Goal: Transaction & Acquisition: Purchase product/service

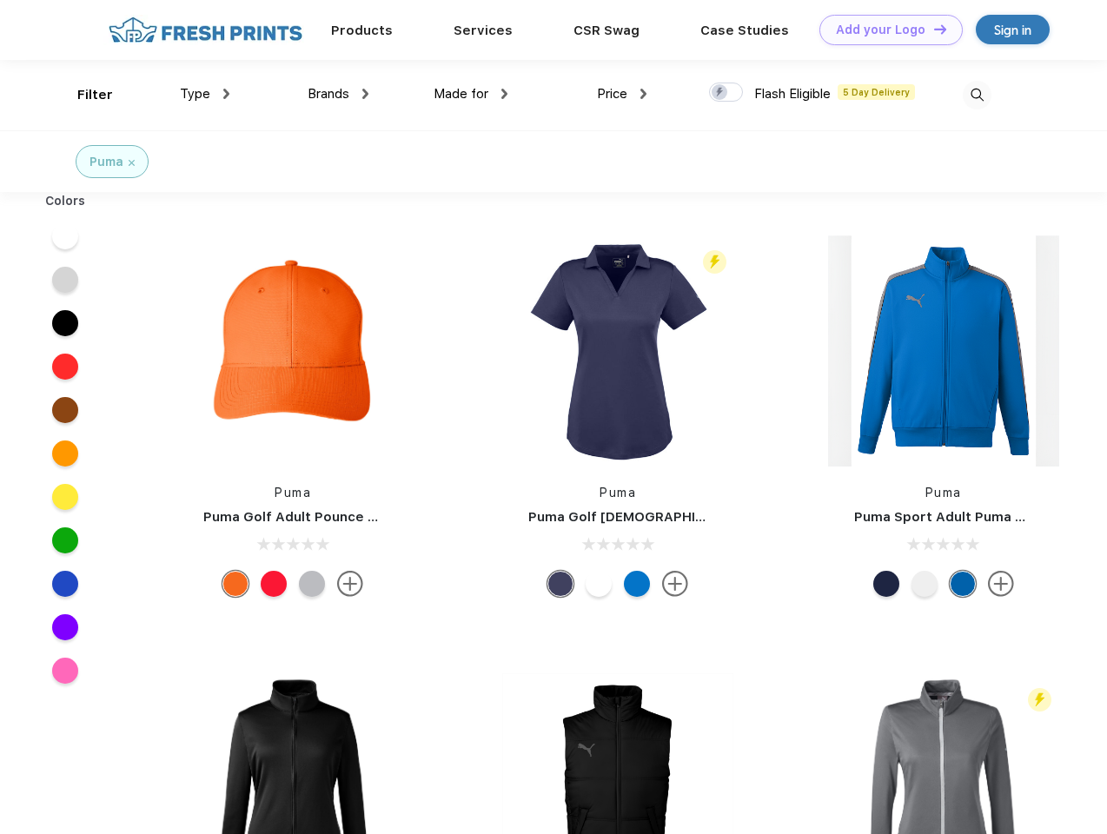
click at [885, 30] on link "Add your Logo Design Tool" at bounding box center [890, 30] width 143 height 30
click at [0, 0] on div "Design Tool" at bounding box center [0, 0] width 0 height 0
click at [932, 29] on link "Add your Logo Design Tool" at bounding box center [890, 30] width 143 height 30
click at [83, 95] on div "Filter" at bounding box center [95, 95] width 36 height 20
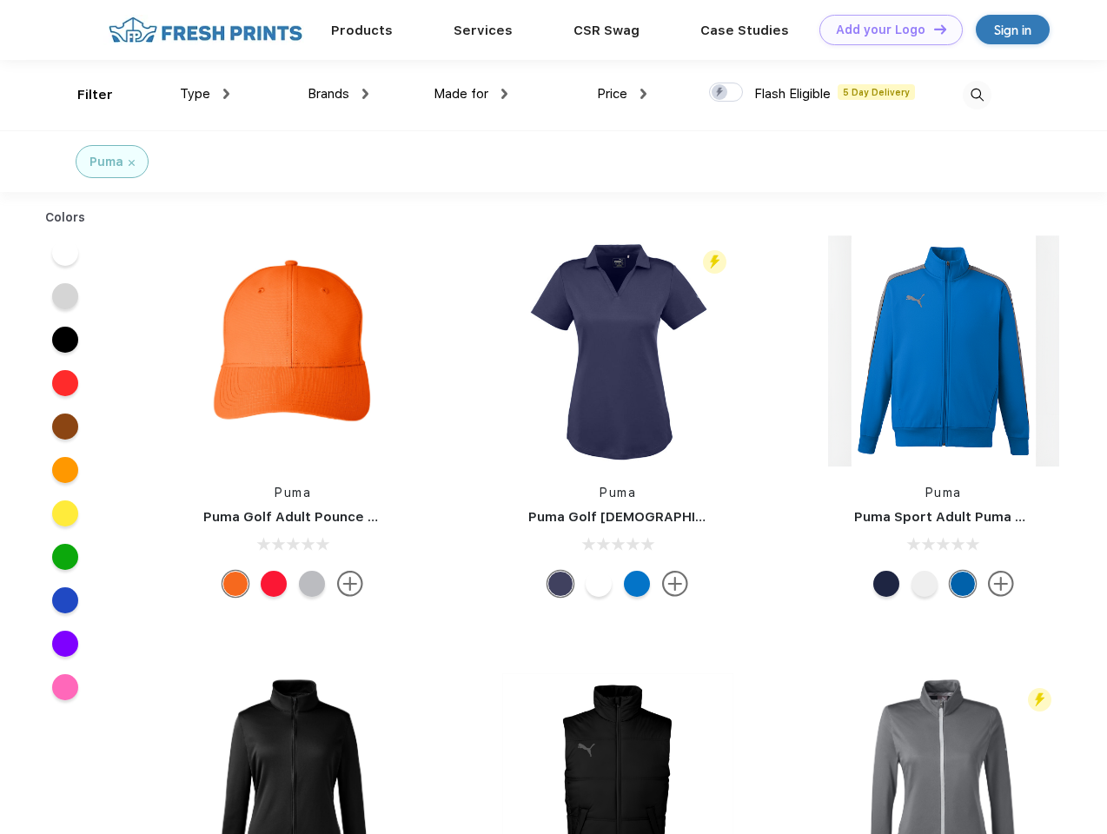
click at [205, 94] on span "Type" at bounding box center [195, 94] width 30 height 16
click at [338, 94] on span "Brands" at bounding box center [329, 94] width 42 height 16
click at [471, 94] on span "Made for" at bounding box center [461, 94] width 55 height 16
click at [622, 94] on span "Price" at bounding box center [612, 94] width 30 height 16
click at [726, 93] on div at bounding box center [726, 92] width 34 height 19
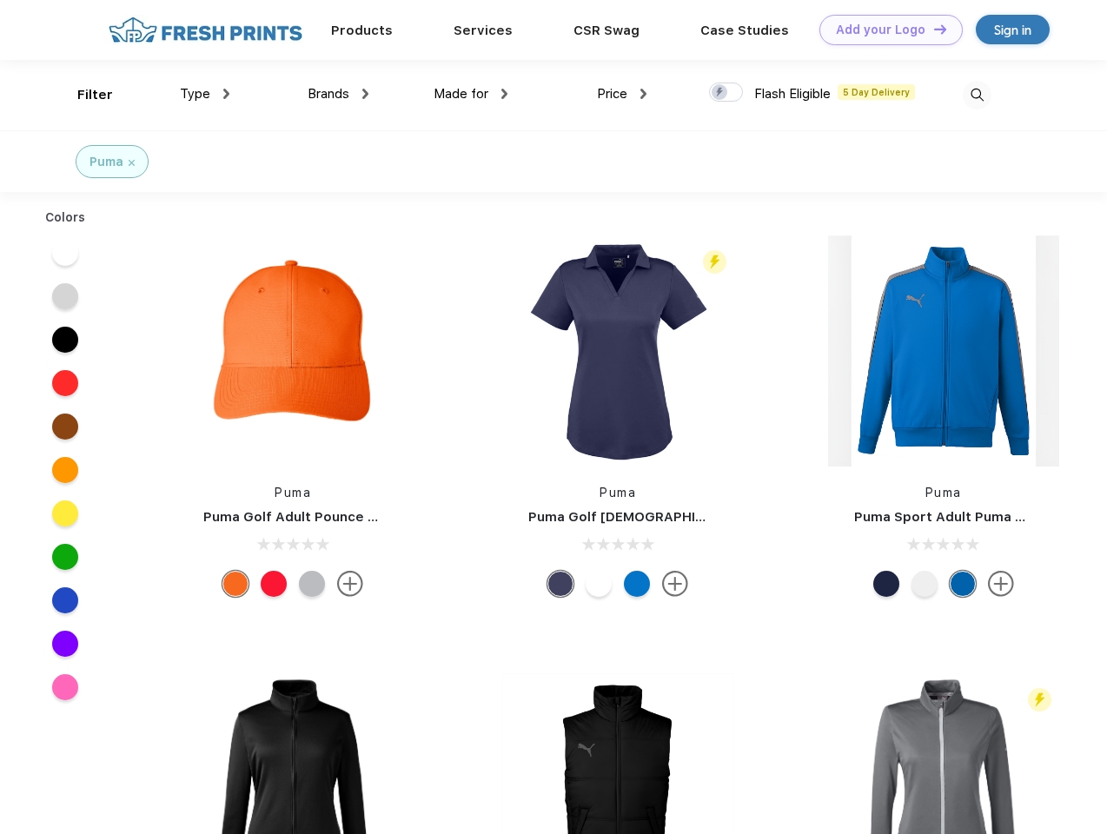
click at [720, 93] on input "checkbox" at bounding box center [714, 87] width 11 height 11
click at [977, 95] on img at bounding box center [977, 95] width 29 height 29
